Goal: Navigation & Orientation: Understand site structure

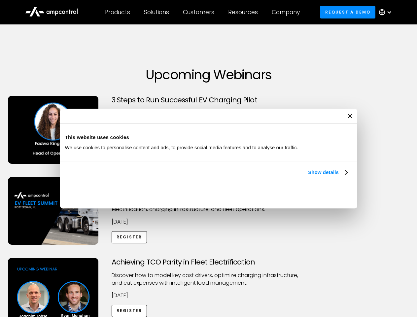
click at [308, 176] on link "Show details" at bounding box center [327, 172] width 39 height 8
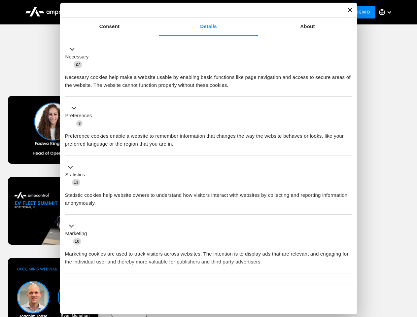
click at [348, 89] on div "Necessary cookies help make a website usable by enabling basic functions like p…" at bounding box center [208, 78] width 287 height 21
click at [352, 89] on div "Necessary cookies help make a website usable by enabling basic functions like p…" at bounding box center [208, 78] width 287 height 21
click at [203, 12] on div "Customers" at bounding box center [198, 12] width 31 height 7
click at [117, 12] on div "Products" at bounding box center [117, 12] width 25 height 7
click at [157, 12] on div "Solutions" at bounding box center [156, 12] width 25 height 7
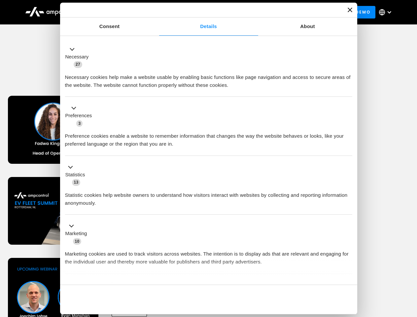
click at [200, 12] on div "Customers" at bounding box center [198, 12] width 31 height 7
click at [244, 12] on div "Resources" at bounding box center [243, 12] width 30 height 7
click at [288, 12] on div "Company" at bounding box center [286, 12] width 28 height 7
click at [387, 12] on div at bounding box center [389, 12] width 5 height 5
